Goal: Find specific page/section: Find specific page/section

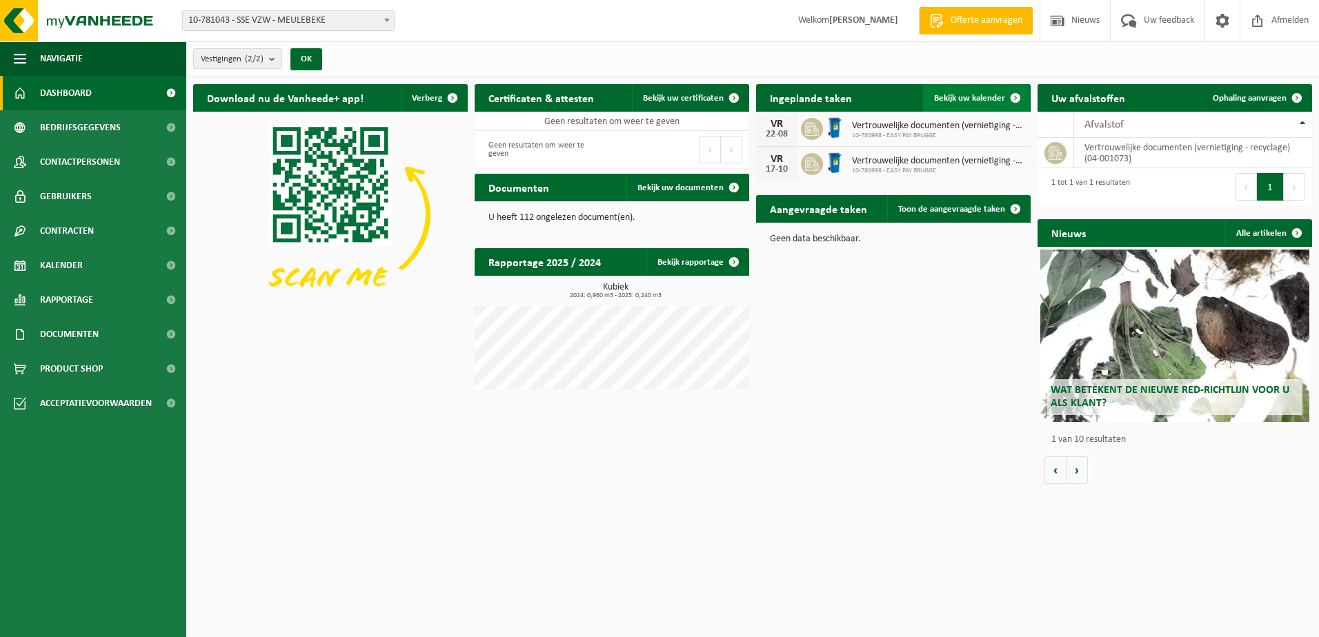
click at [1001, 98] on span at bounding box center [1015, 98] width 28 height 28
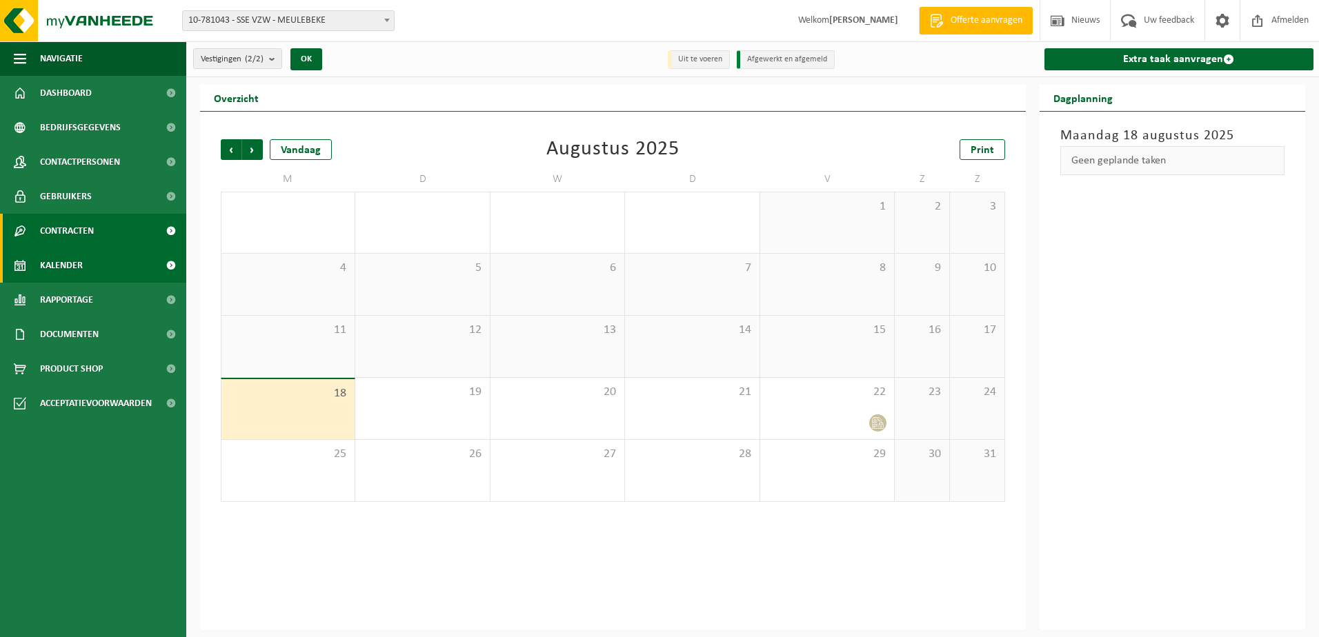
click at [75, 235] on span "Contracten" at bounding box center [67, 231] width 54 height 34
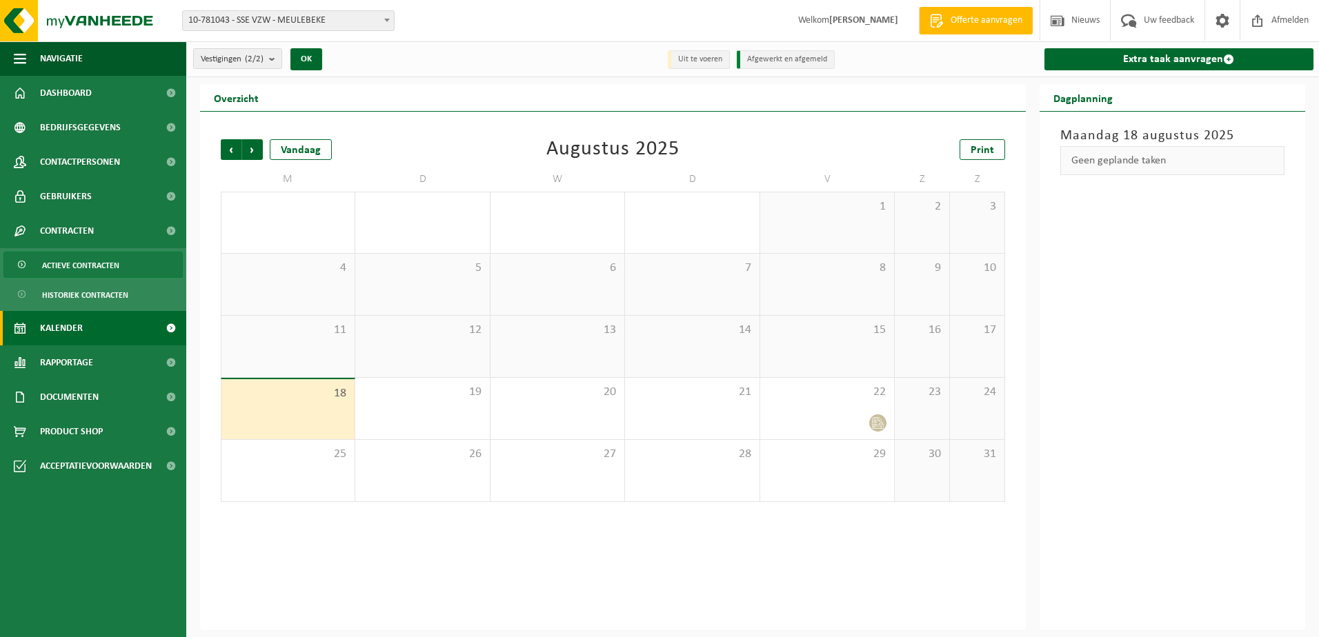
click at [103, 272] on span "Actieve contracten" at bounding box center [80, 265] width 77 height 26
